Goal: Information Seeking & Learning: Compare options

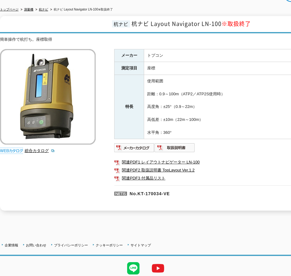
scroll to position [85, 0]
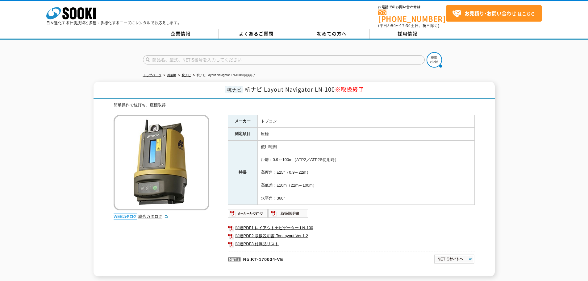
click at [234, 58] on input "text" at bounding box center [284, 59] width 282 height 9
type input "LN"
click at [291, 52] on button at bounding box center [433, 59] width 15 height 15
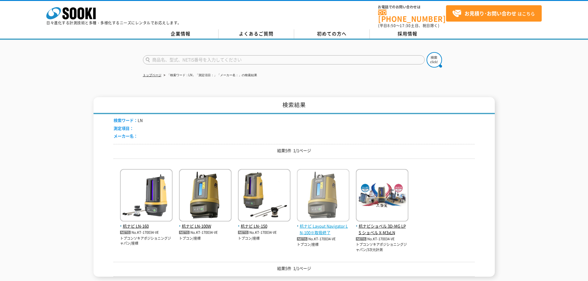
click at [329, 223] on span "杭ナビ Layout Navigator LN-100※取扱終了" at bounding box center [323, 229] width 52 height 13
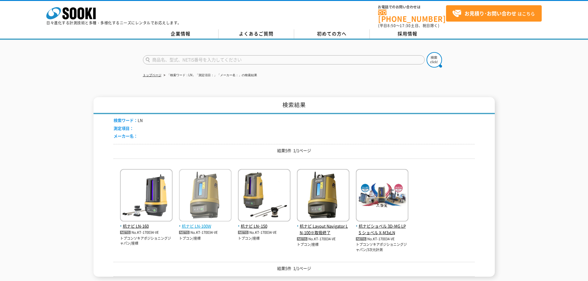
click at [202, 223] on span "杭ナビ LN-100W" at bounding box center [205, 226] width 52 height 6
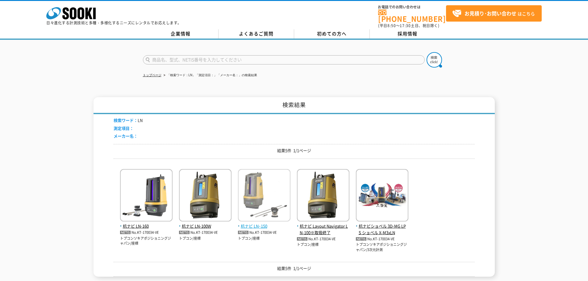
click at [247, 223] on span "杭ナビ LNｰ150" at bounding box center [264, 226] width 52 height 6
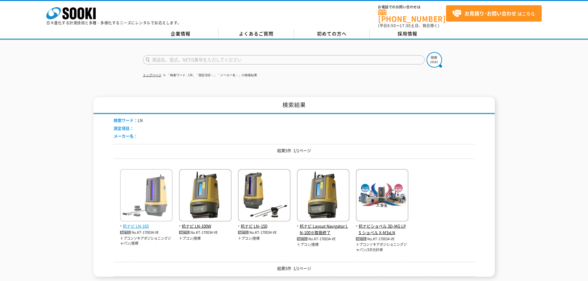
click at [133, 223] on span "杭ナビ LN-160" at bounding box center [146, 226] width 52 height 6
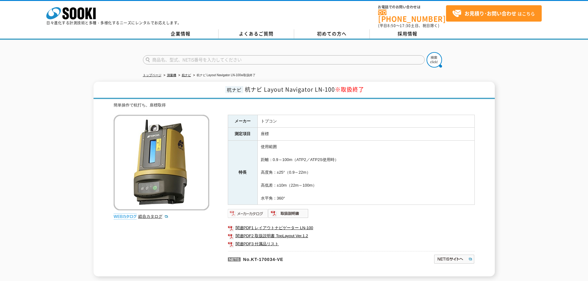
click at [263, 211] on img at bounding box center [248, 214] width 40 height 10
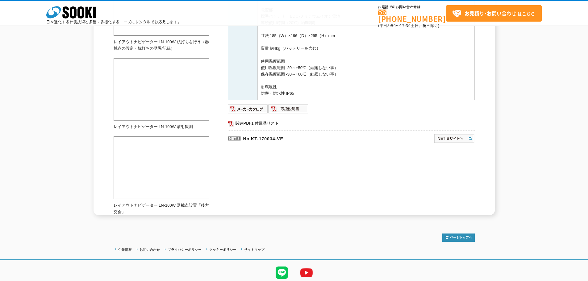
scroll to position [397, 0]
click at [254, 106] on img at bounding box center [248, 109] width 40 height 10
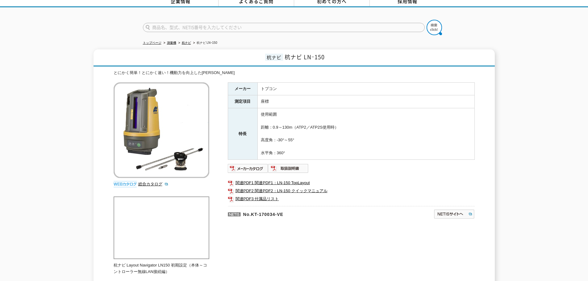
scroll to position [32, 0]
click at [252, 164] on img at bounding box center [248, 169] width 40 height 10
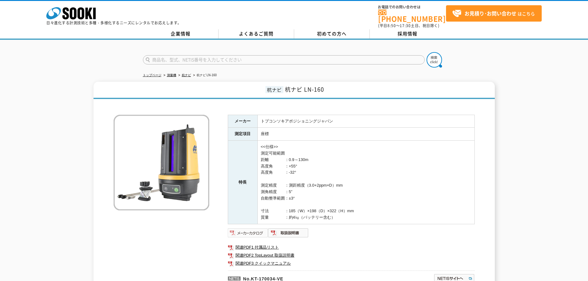
click at [247, 229] on img at bounding box center [248, 233] width 40 height 10
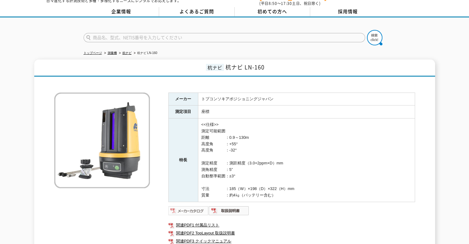
scroll to position [23, 0]
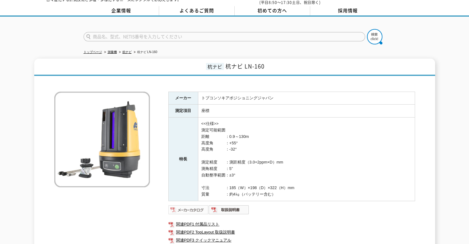
click at [193, 205] on img at bounding box center [188, 210] width 40 height 10
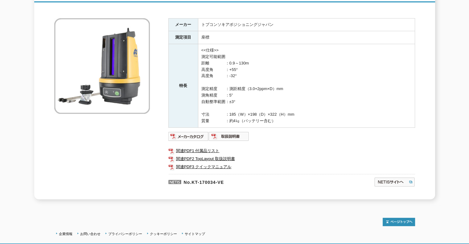
scroll to position [110, 0]
